Goal: Entertainment & Leisure: Consume media (video, audio)

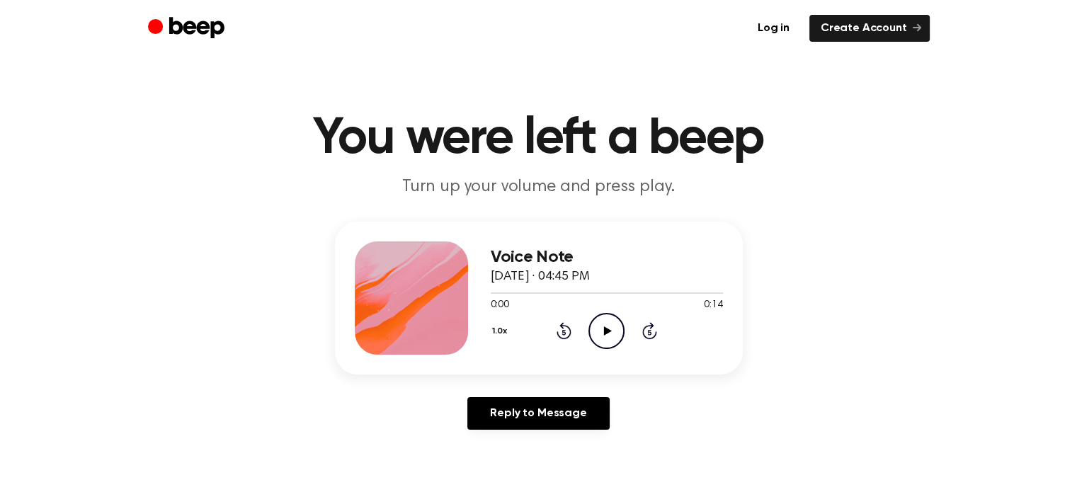
click at [597, 331] on icon "Play Audio" at bounding box center [607, 331] width 36 height 36
drag, startPoint x: 507, startPoint y: 147, endPoint x: 415, endPoint y: -57, distance: 224.4
click at [609, 326] on icon "Play Audio" at bounding box center [607, 331] width 36 height 36
click at [604, 153] on h1 "You were left a beep" at bounding box center [538, 138] width 725 height 51
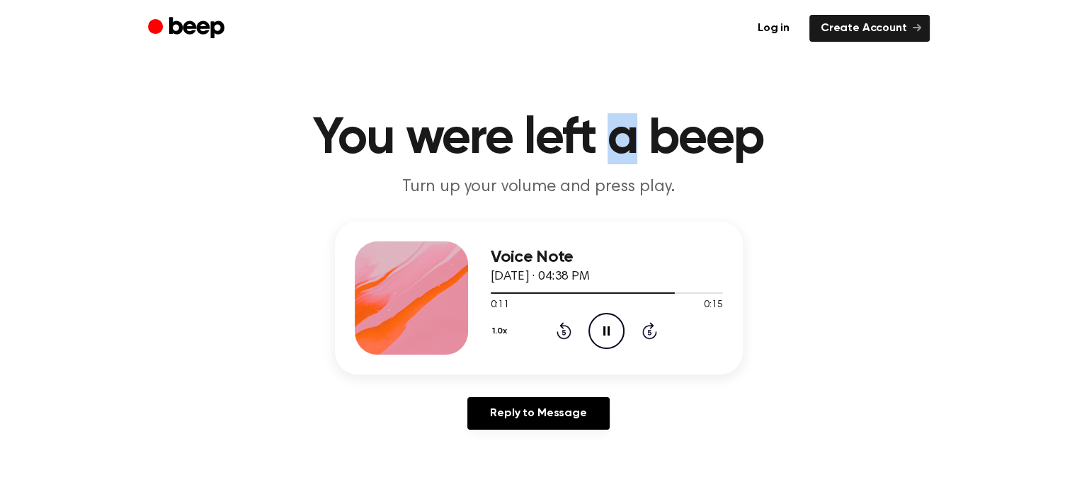
click at [604, 153] on h1 "You were left a beep" at bounding box center [538, 138] width 725 height 51
click at [574, 147] on h1 "You were left a beep" at bounding box center [538, 138] width 725 height 51
click at [613, 336] on icon "Play Audio" at bounding box center [607, 331] width 36 height 36
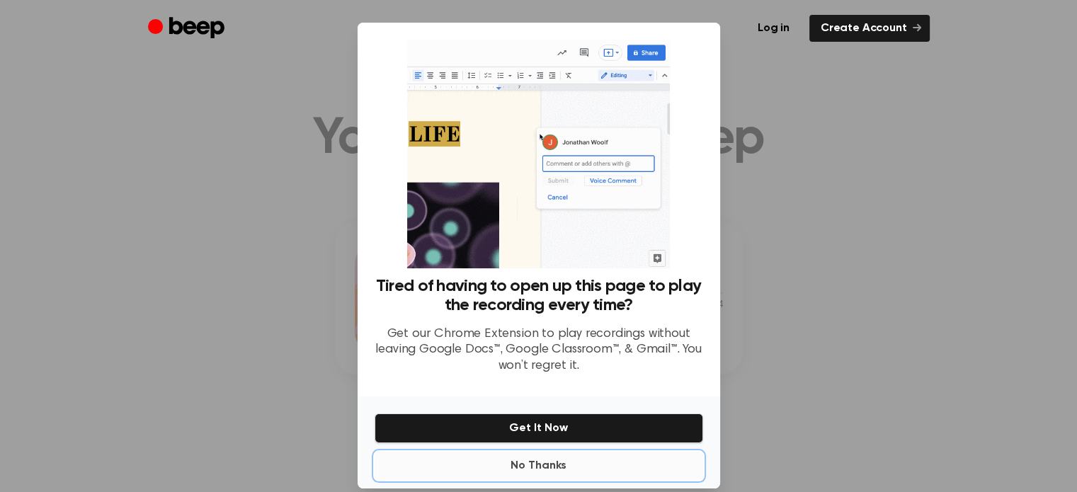
click at [538, 463] on button "No Thanks" at bounding box center [539, 466] width 329 height 28
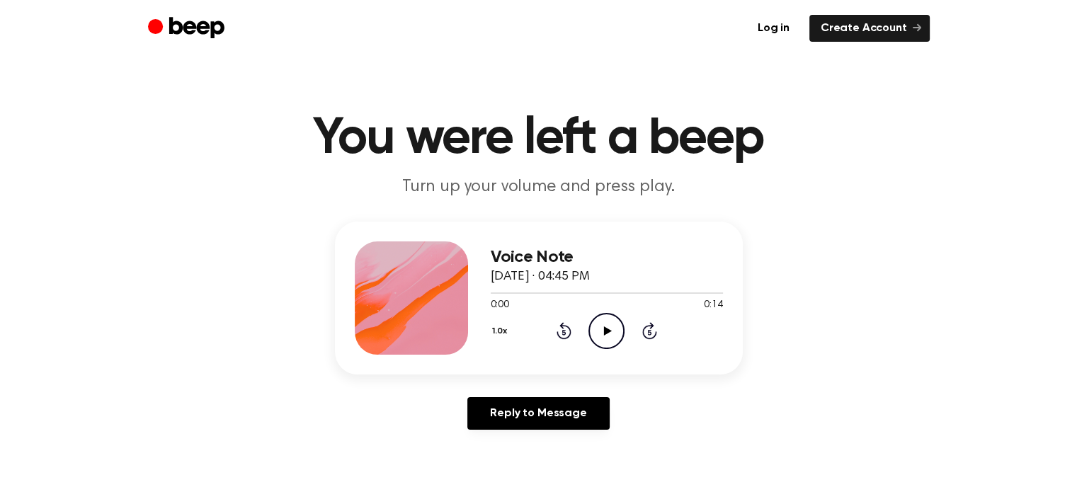
click at [612, 334] on icon "Play Audio" at bounding box center [607, 331] width 36 height 36
click at [607, 323] on icon "Play Audio" at bounding box center [607, 331] width 36 height 36
click at [593, 336] on icon "Pause Audio" at bounding box center [607, 331] width 36 height 36
